Goal: Task Accomplishment & Management: Manage account settings

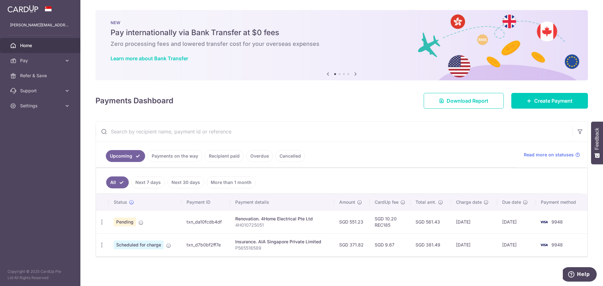
scroll to position [1, 0]
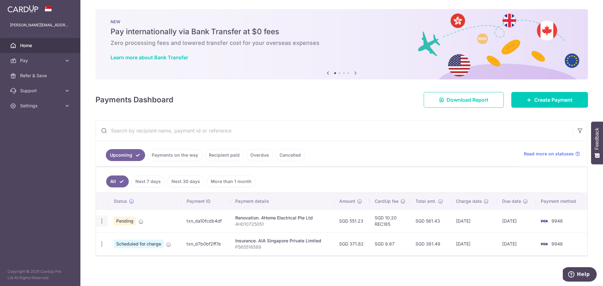
click at [102, 221] on icon "button" at bounding box center [102, 221] width 7 height 7
click at [121, 257] on span "Cancel payment" at bounding box center [135, 254] width 42 height 8
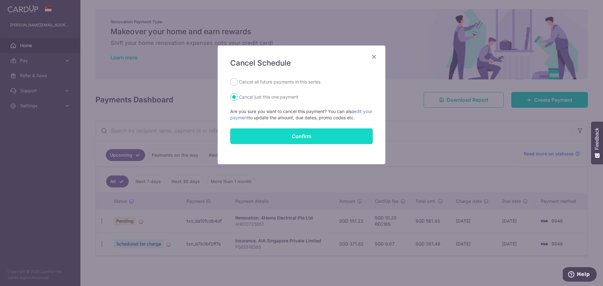
click at [281, 134] on button "Confirm" at bounding box center [301, 136] width 143 height 16
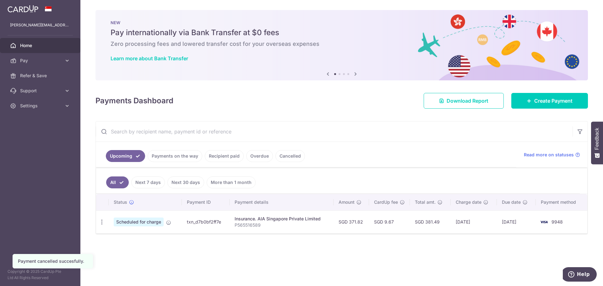
click at [219, 157] on link "Recipient paid" at bounding box center [224, 156] width 39 height 12
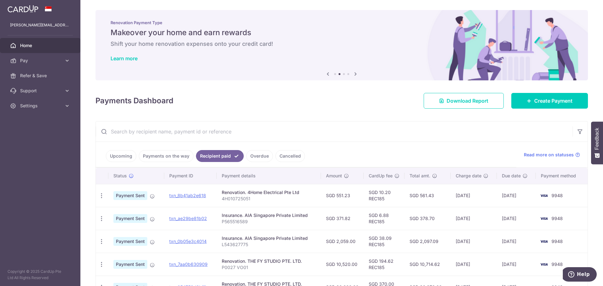
click at [158, 156] on link "Payments on the way" at bounding box center [166, 156] width 55 height 12
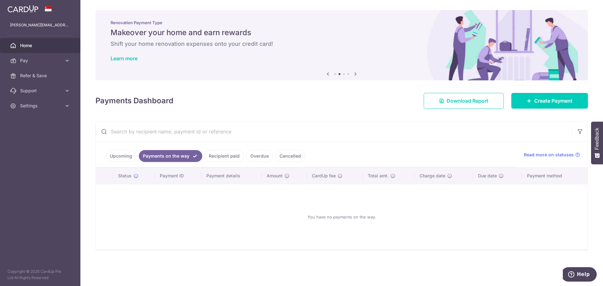
click at [223, 155] on link "Recipient paid" at bounding box center [224, 156] width 39 height 12
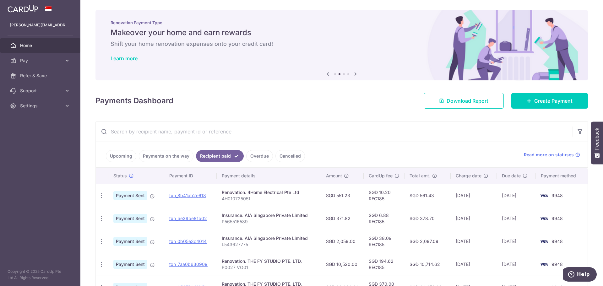
click at [123, 155] on link "Upcoming" at bounding box center [121, 156] width 30 height 12
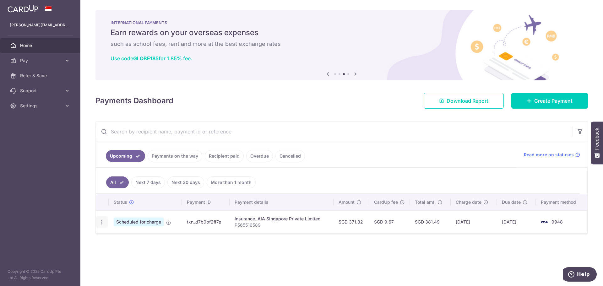
click at [100, 223] on icon "button" at bounding box center [102, 222] width 7 height 7
click at [123, 254] on span "Cancel payment" at bounding box center [135, 255] width 42 height 8
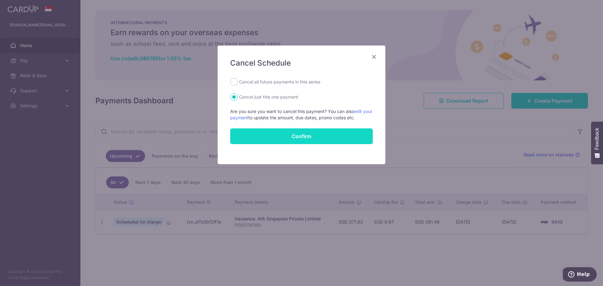
click at [284, 135] on button "Confirm" at bounding box center [301, 136] width 143 height 16
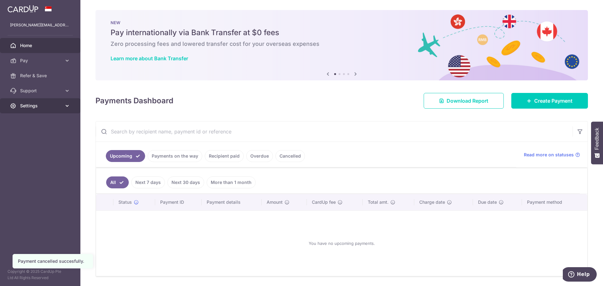
click at [44, 108] on span "Settings" at bounding box center [40, 106] width 41 height 6
click at [30, 135] on span "Logout" at bounding box center [40, 136] width 41 height 6
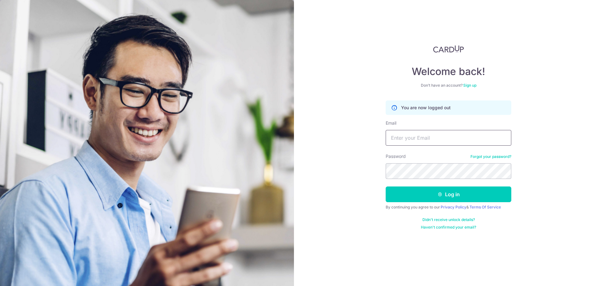
click at [397, 137] on input "Email" at bounding box center [449, 138] width 126 height 16
type input "michaeltoh5176@gmail.com"
click at [386, 187] on button "Log in" at bounding box center [449, 195] width 126 height 16
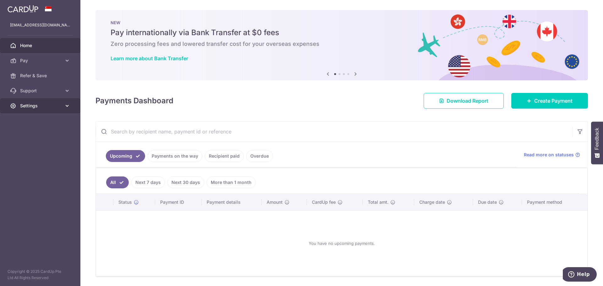
click at [60, 107] on span "Settings" at bounding box center [40, 106] width 41 height 6
